Goal: Task Accomplishment & Management: Manage account settings

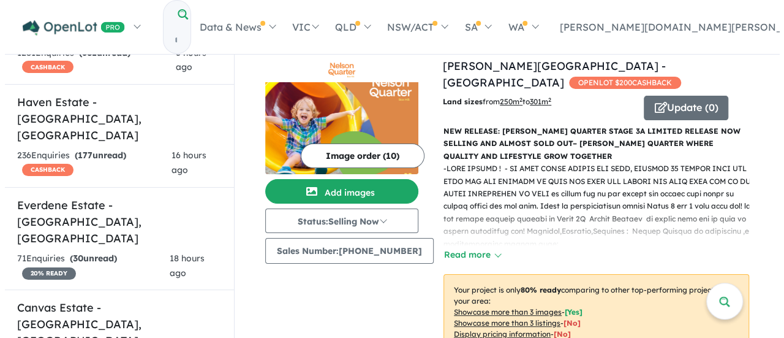
scroll to position [505, 0]
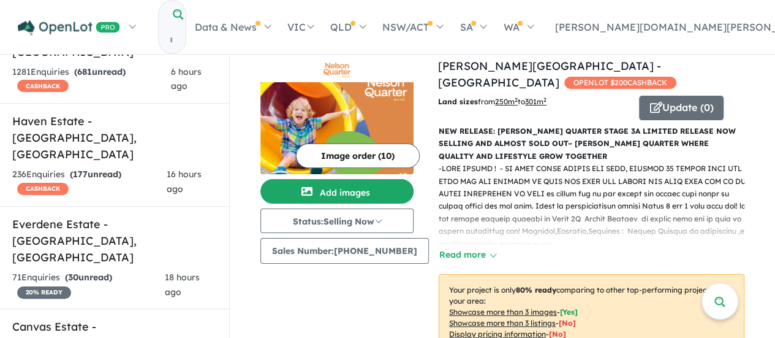
click at [118, 318] on h5 "Canvas Estate - [GEOGRAPHIC_DATA] , [GEOGRAPHIC_DATA]" at bounding box center [114, 343] width 205 height 50
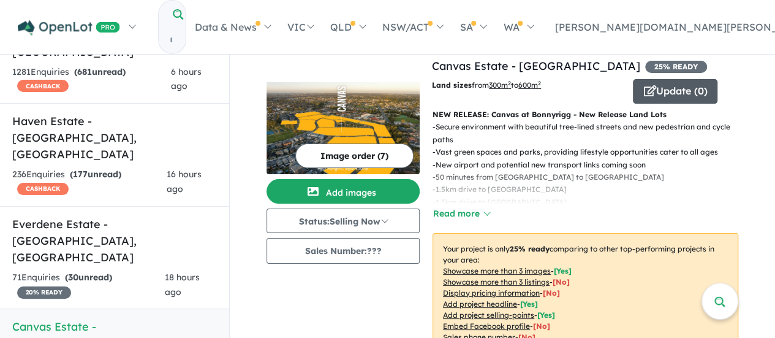
click at [656, 89] on button "Update ( 0 )" at bounding box center [675, 91] width 85 height 25
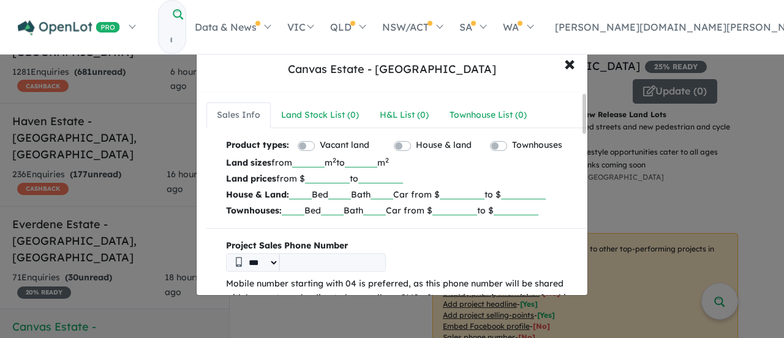
click at [320, 144] on label "Vacant land" at bounding box center [345, 145] width 50 height 15
click at [416, 145] on label "House & land" at bounding box center [444, 145] width 56 height 15
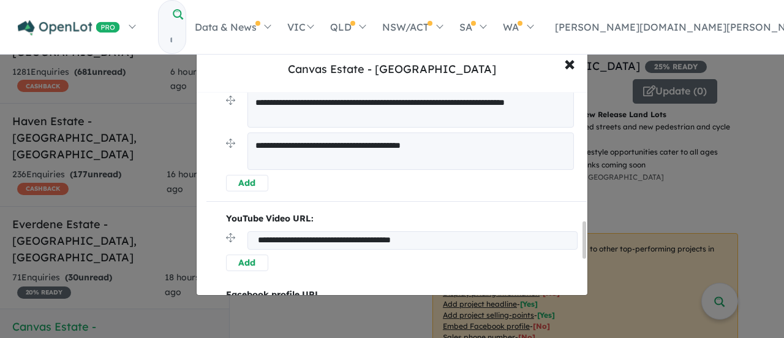
scroll to position [735, 0]
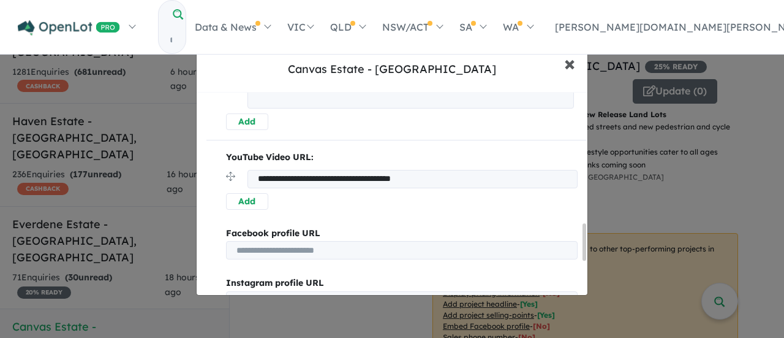
click at [569, 67] on span "×" at bounding box center [569, 63] width 11 height 26
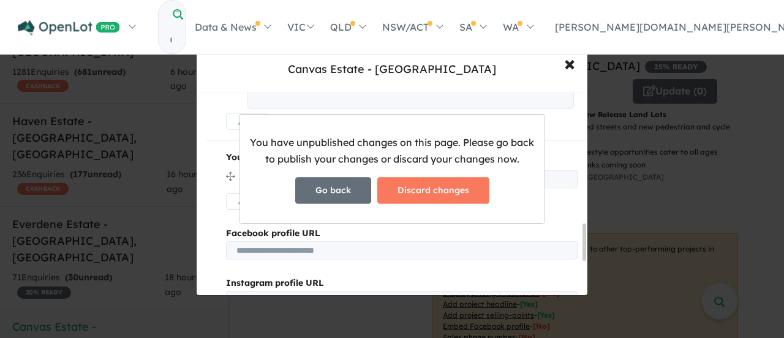
click at [342, 190] on button "Go back" at bounding box center [333, 190] width 76 height 26
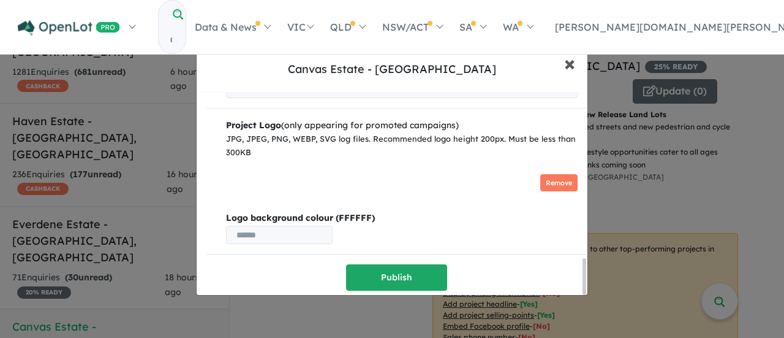
scroll to position [948, 0]
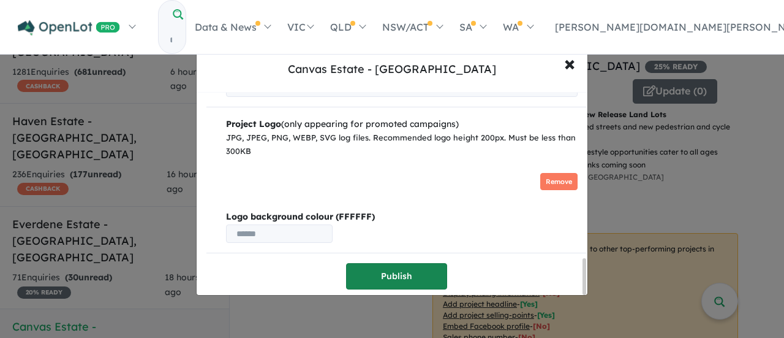
click at [396, 271] on button "Publish" at bounding box center [396, 276] width 101 height 26
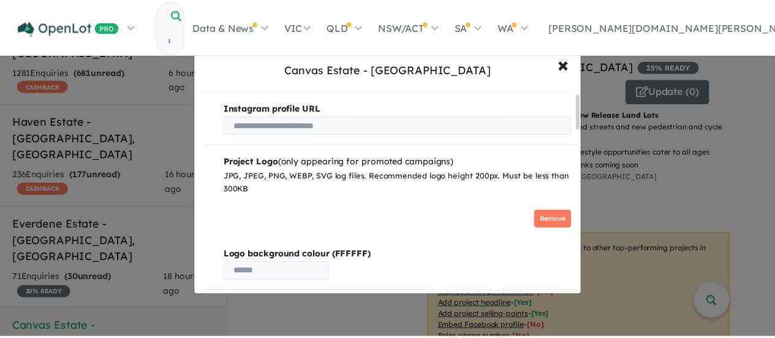
scroll to position [0, 0]
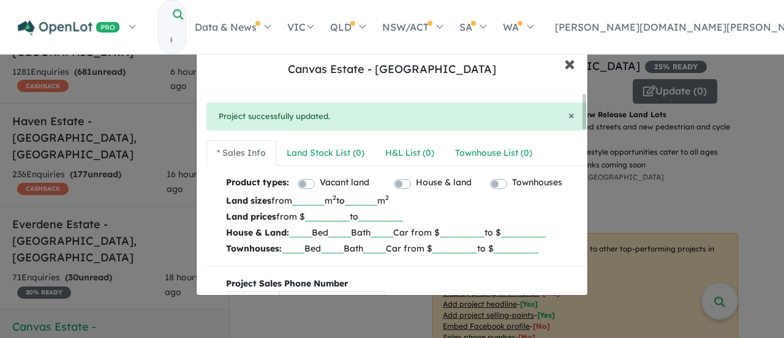
click at [562, 63] on button "× Close" at bounding box center [570, 63] width 36 height 33
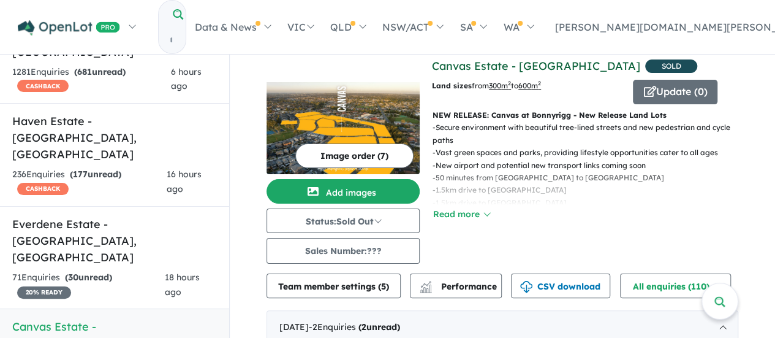
click at [513, 67] on link "Canvas Estate - [GEOGRAPHIC_DATA]" at bounding box center [536, 66] width 208 height 14
click at [467, 213] on button "Read more" at bounding box center [462, 214] width 58 height 14
